Goal: Navigation & Orientation: Find specific page/section

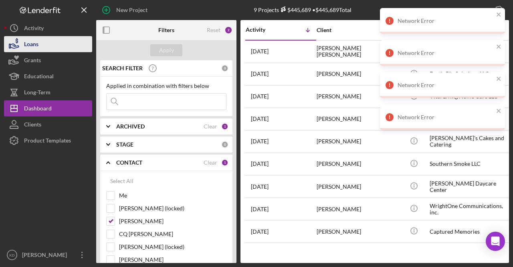
click at [77, 49] on button "Loans" at bounding box center [48, 44] width 88 height 16
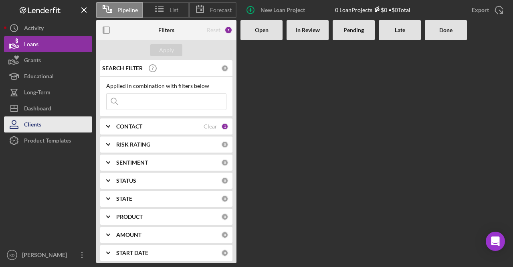
click at [51, 117] on button "Clients" at bounding box center [48, 124] width 88 height 16
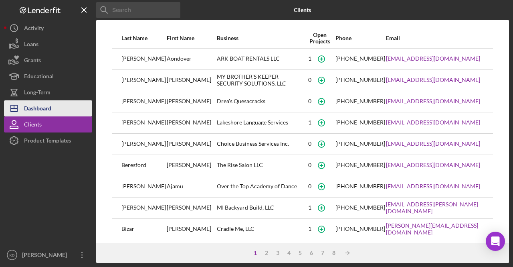
click at [51, 114] on div "Dashboard" at bounding box center [37, 109] width 27 height 18
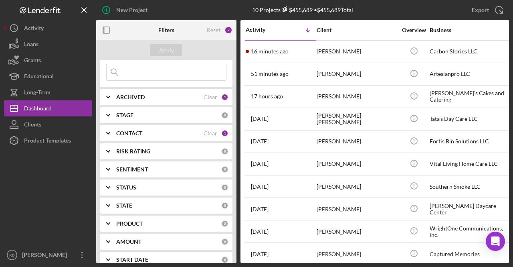
scroll to position [30, 0]
click at [129, 137] on div "CONTACT Clear 1" at bounding box center [172, 133] width 112 height 16
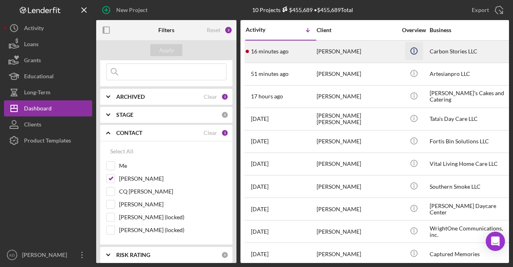
click at [410, 53] on icon "Icon/Info" at bounding box center [414, 51] width 18 height 18
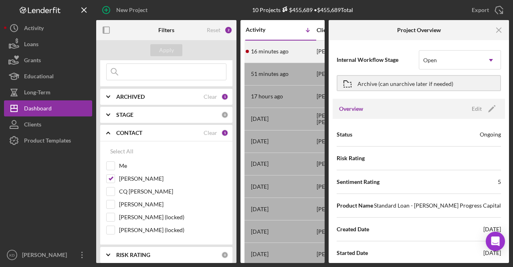
click at [282, 53] on time "16 minutes ago" at bounding box center [270, 51] width 38 height 6
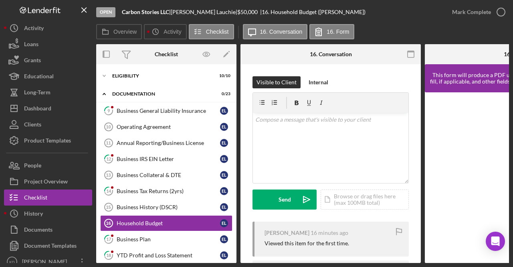
scroll to position [57, 0]
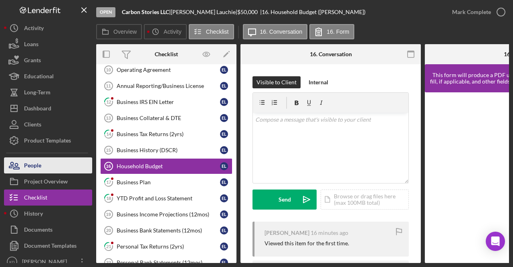
click at [25, 165] on div "People" at bounding box center [32, 166] width 17 height 18
